Goal: Complete application form

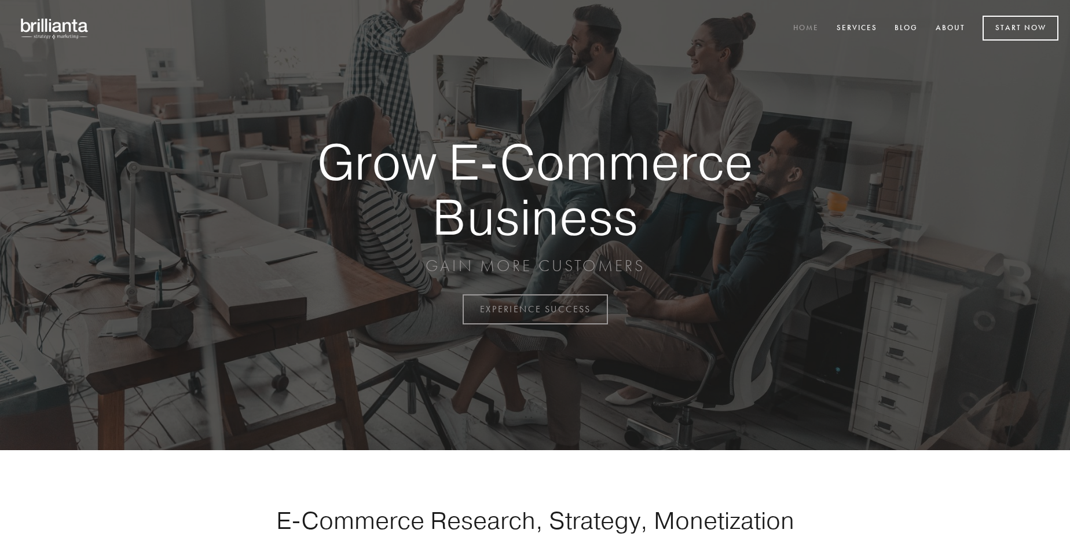
scroll to position [3037, 0]
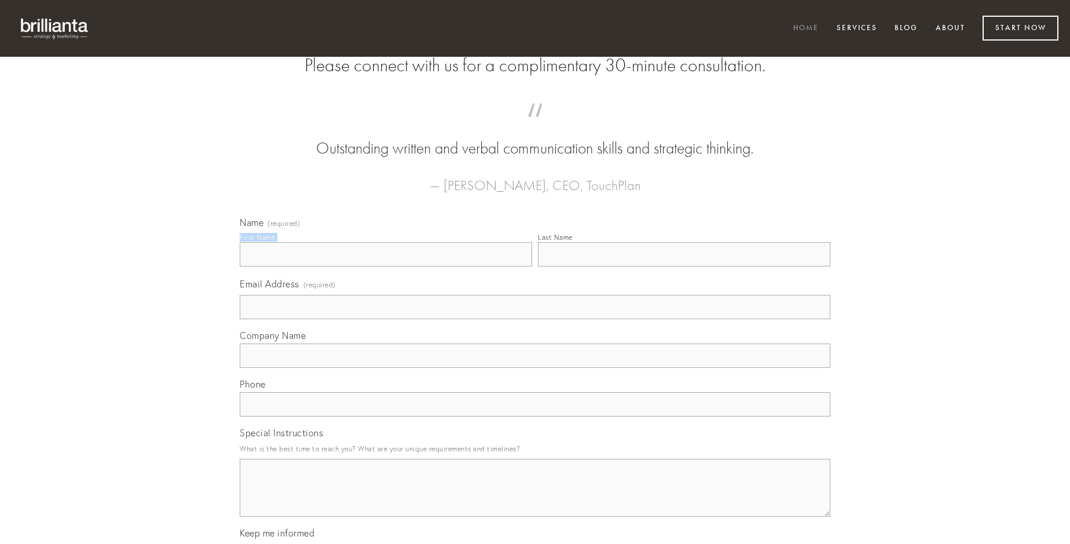
type input "[PERSON_NAME]"
click at [684, 266] on input "Last Name" at bounding box center [684, 254] width 293 height 24
type input "[PERSON_NAME]"
click at [535, 319] on input "Email Address (required)" at bounding box center [535, 307] width 591 height 24
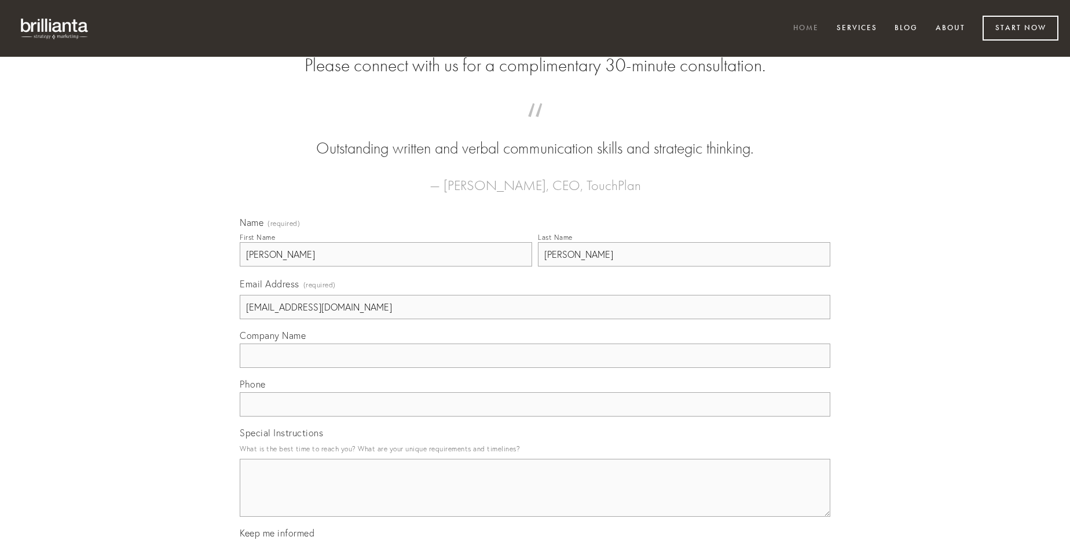
type input "[EMAIL_ADDRESS][DOMAIN_NAME]"
click at [535, 368] on input "Company Name" at bounding box center [535, 356] width 591 height 24
type input "absque"
click at [535, 416] on input "text" at bounding box center [535, 404] width 591 height 24
click at [535, 498] on textarea "Special Instructions" at bounding box center [535, 488] width 591 height 58
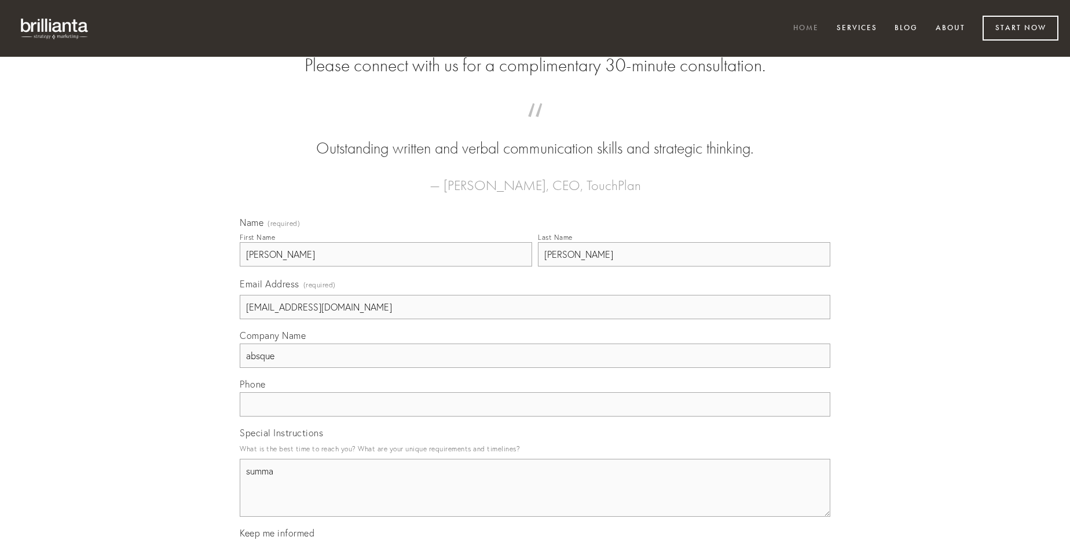
type textarea "summa"
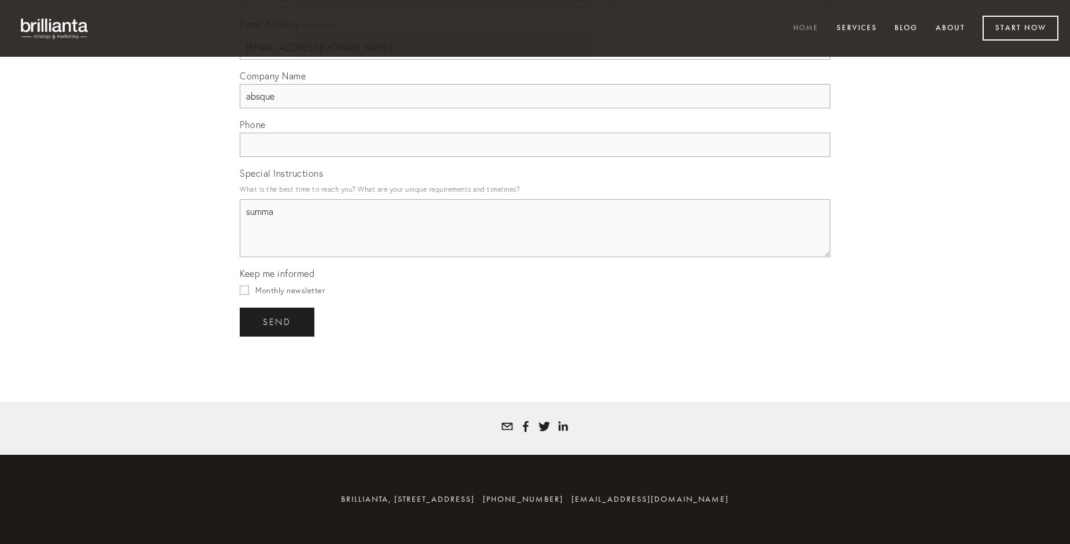
click at [278, 321] on span "send" at bounding box center [277, 322] width 28 height 10
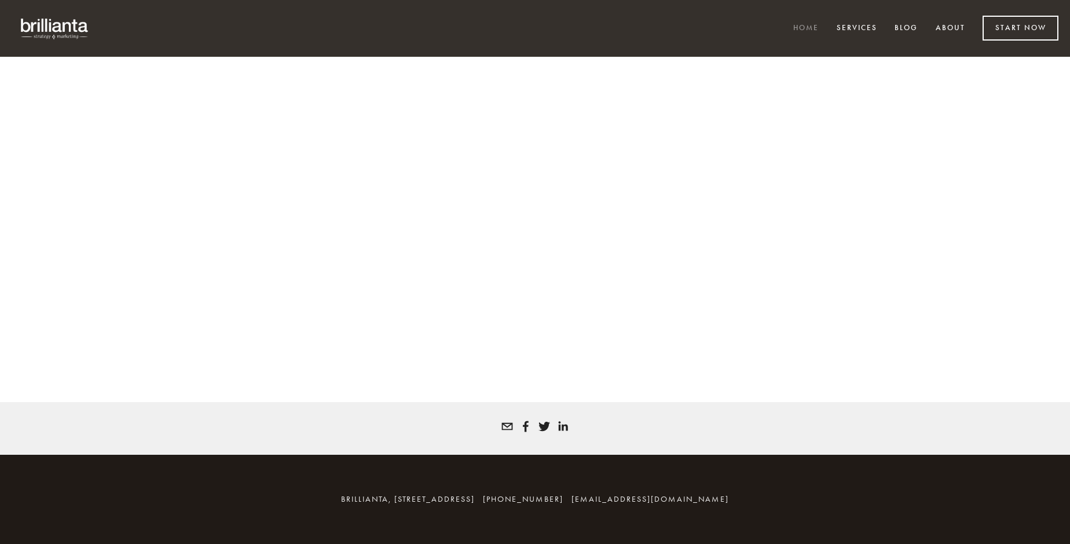
scroll to position [3021, 0]
